Goal: Navigation & Orientation: Go to known website

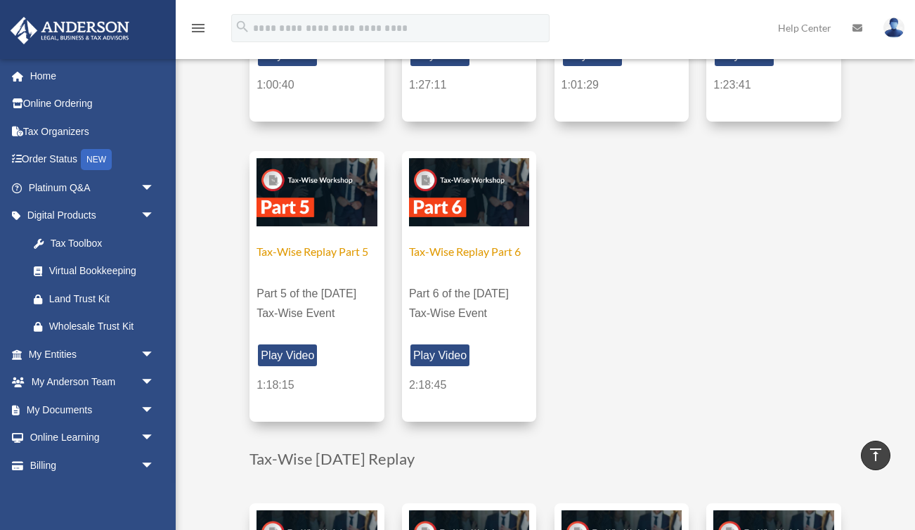
scroll to position [952, 0]
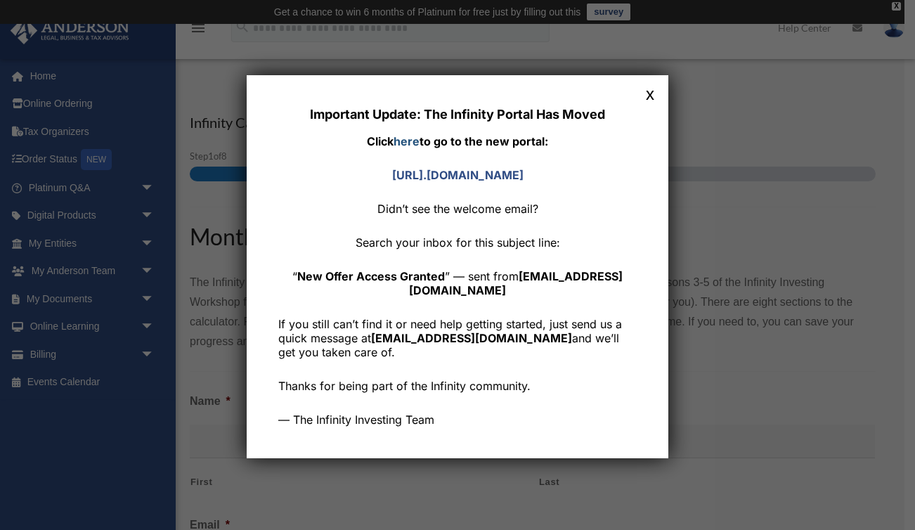
click at [410, 140] on link "here" at bounding box center [407, 141] width 26 height 14
drag, startPoint x: 350, startPoint y: 274, endPoint x: 494, endPoint y: 273, distance: 144.1
click at [445, 273] on strong "New Offer Access Granted" at bounding box center [371, 276] width 148 height 14
copy strong "New Offer Access Granted"
click at [398, 305] on div "Important Update: The Infinity Portal Has Moved Click here to go to the new por…" at bounding box center [457, 267] width 358 height 320
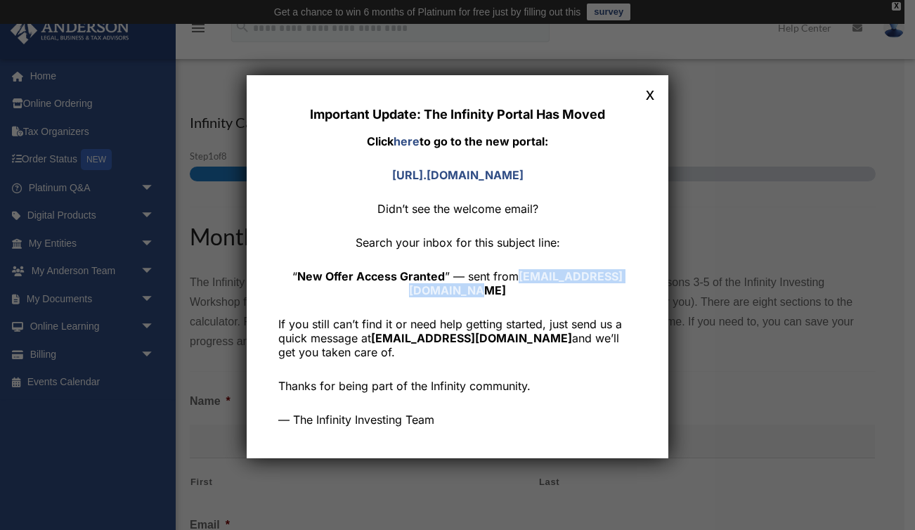
drag, startPoint x: 531, startPoint y: 291, endPoint x: 382, endPoint y: 291, distance: 148.3
click at [382, 291] on p "“ New Offer Access Granted ” — sent from [EMAIL_ADDRESS][DOMAIN_NAME]" at bounding box center [457, 283] width 358 height 28
copy strong "[EMAIL_ADDRESS][DOMAIN_NAME]"
drag, startPoint x: 350, startPoint y: 273, endPoint x: 496, endPoint y: 274, distance: 146.2
click at [496, 274] on p "“ New Offer Access Granted ” — sent from [EMAIL_ADDRESS][DOMAIN_NAME]" at bounding box center [457, 283] width 358 height 28
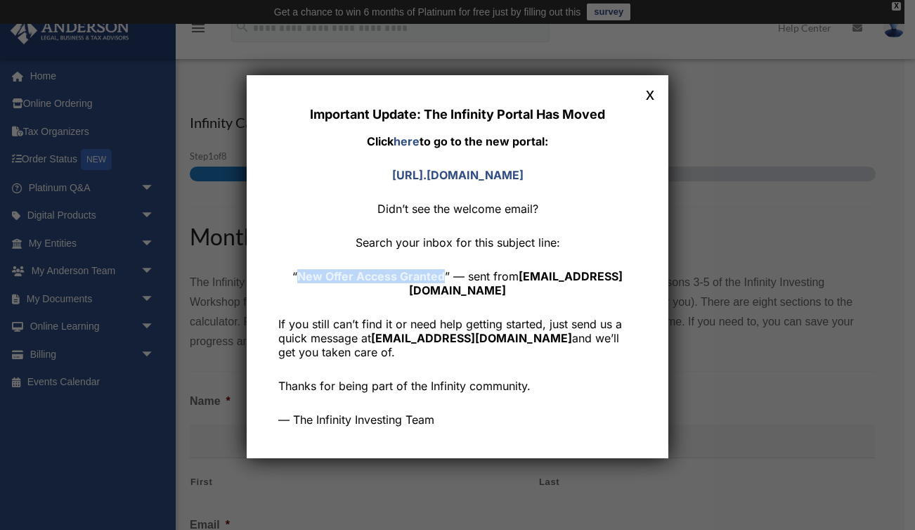
copy strong "New Offer Access Granted"
drag, startPoint x: 372, startPoint y: 339, endPoint x: 519, endPoint y: 341, distance: 146.9
click at [519, 341] on p "If you still can’t find it or need help getting started, just send us a quick m…" at bounding box center [457, 338] width 358 height 42
copy p "[EMAIL_ADDRESS][DOMAIN_NAME]"
click at [358, 307] on div "Important Update: The Infinity Portal Has Moved Click here to go to the new por…" at bounding box center [457, 267] width 358 height 320
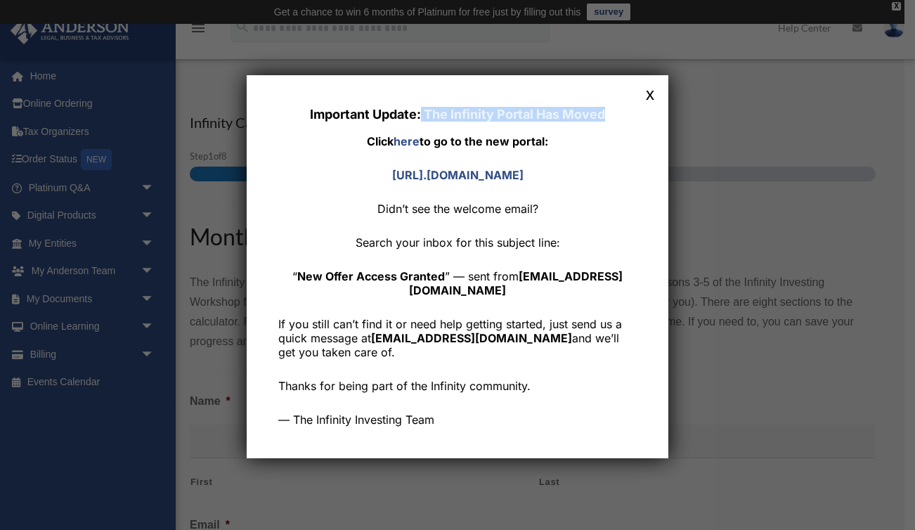
drag, startPoint x: 609, startPoint y: 114, endPoint x: 421, endPoint y: 113, distance: 187.6
click at [421, 113] on div "Important Update: The Infinity Portal Has Moved" at bounding box center [457, 114] width 358 height 15
drag, startPoint x: 338, startPoint y: 179, endPoint x: 599, endPoint y: 179, distance: 261.4
click at [599, 179] on p "[URL]. [DOMAIN_NAME]" at bounding box center [457, 175] width 358 height 14
copy strong "[URL]. [DOMAIN_NAME]"
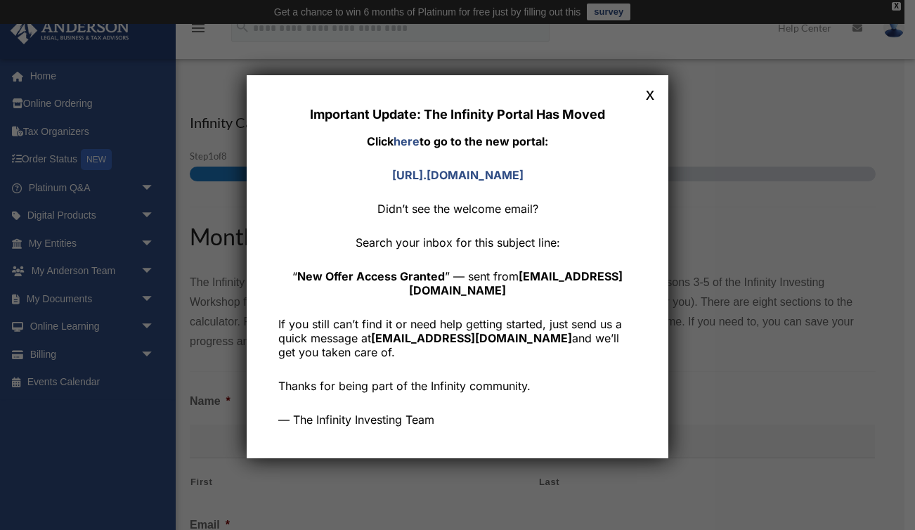
click at [530, 415] on p "— The Infinity Investing Team" at bounding box center [457, 420] width 358 height 14
